Goal: Task Accomplishment & Management: Manage account settings

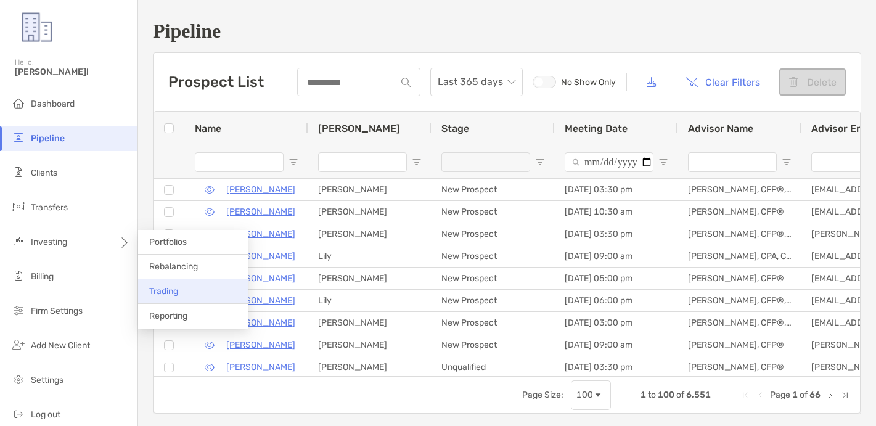
click at [194, 294] on li "Trading" at bounding box center [193, 291] width 110 height 25
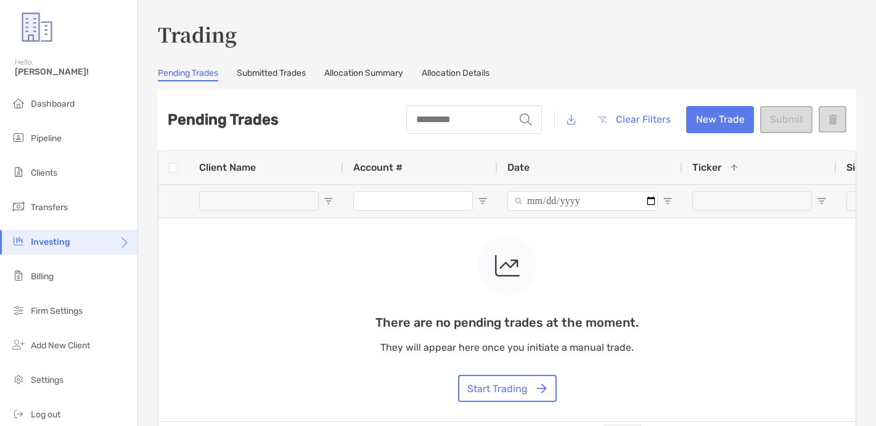
click at [273, 70] on link "Submitted Trades" at bounding box center [271, 75] width 69 height 14
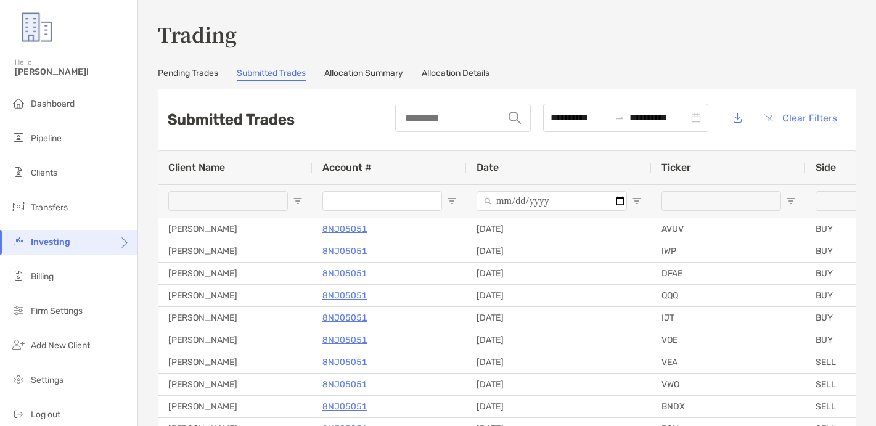
click at [382, 81] on div "**********" at bounding box center [507, 301] width 699 height 562
click at [370, 68] on link "Allocation Summary" at bounding box center [363, 75] width 79 height 14
